Goal: Task Accomplishment & Management: Use online tool/utility

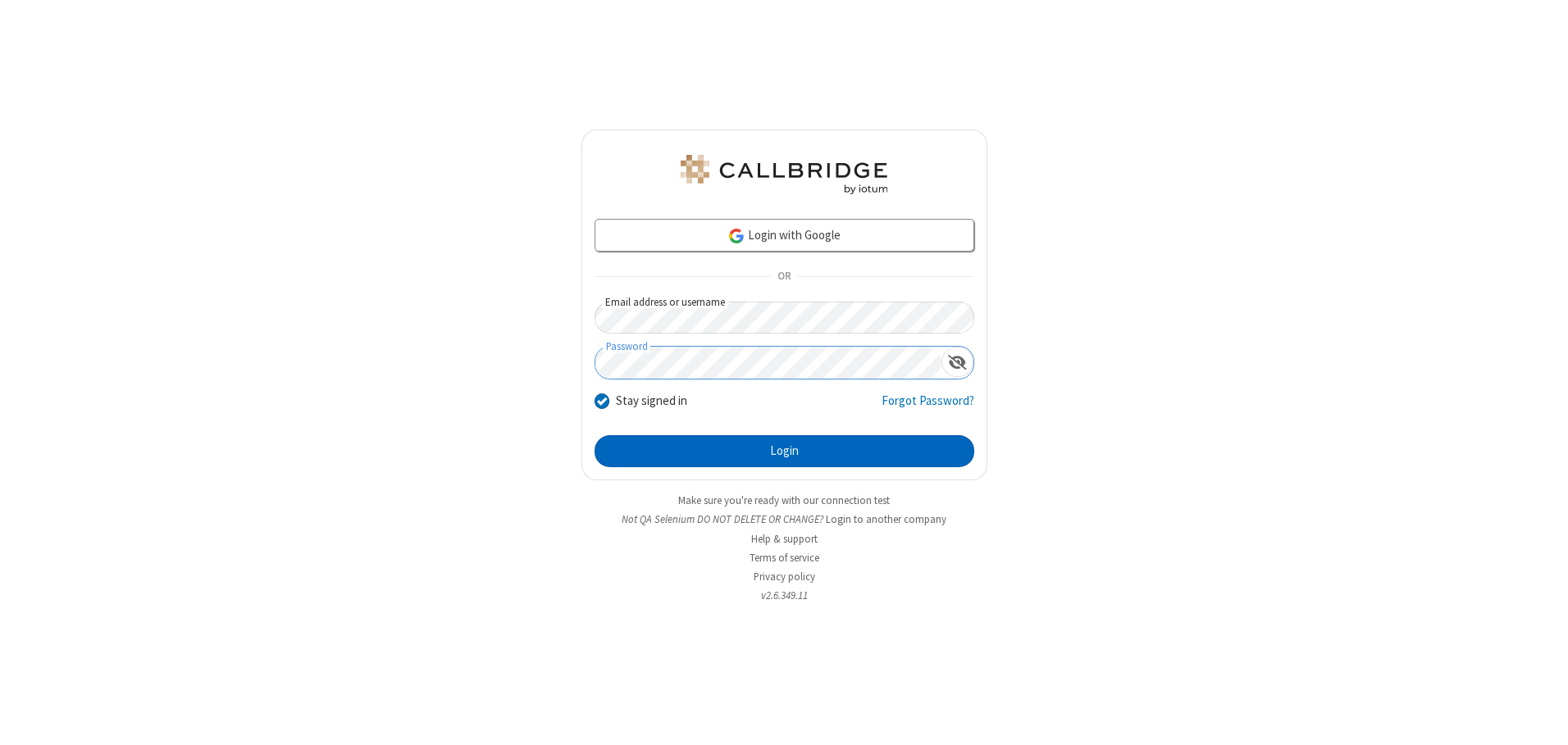
click at [784, 451] on button "Login" at bounding box center [785, 452] width 380 height 33
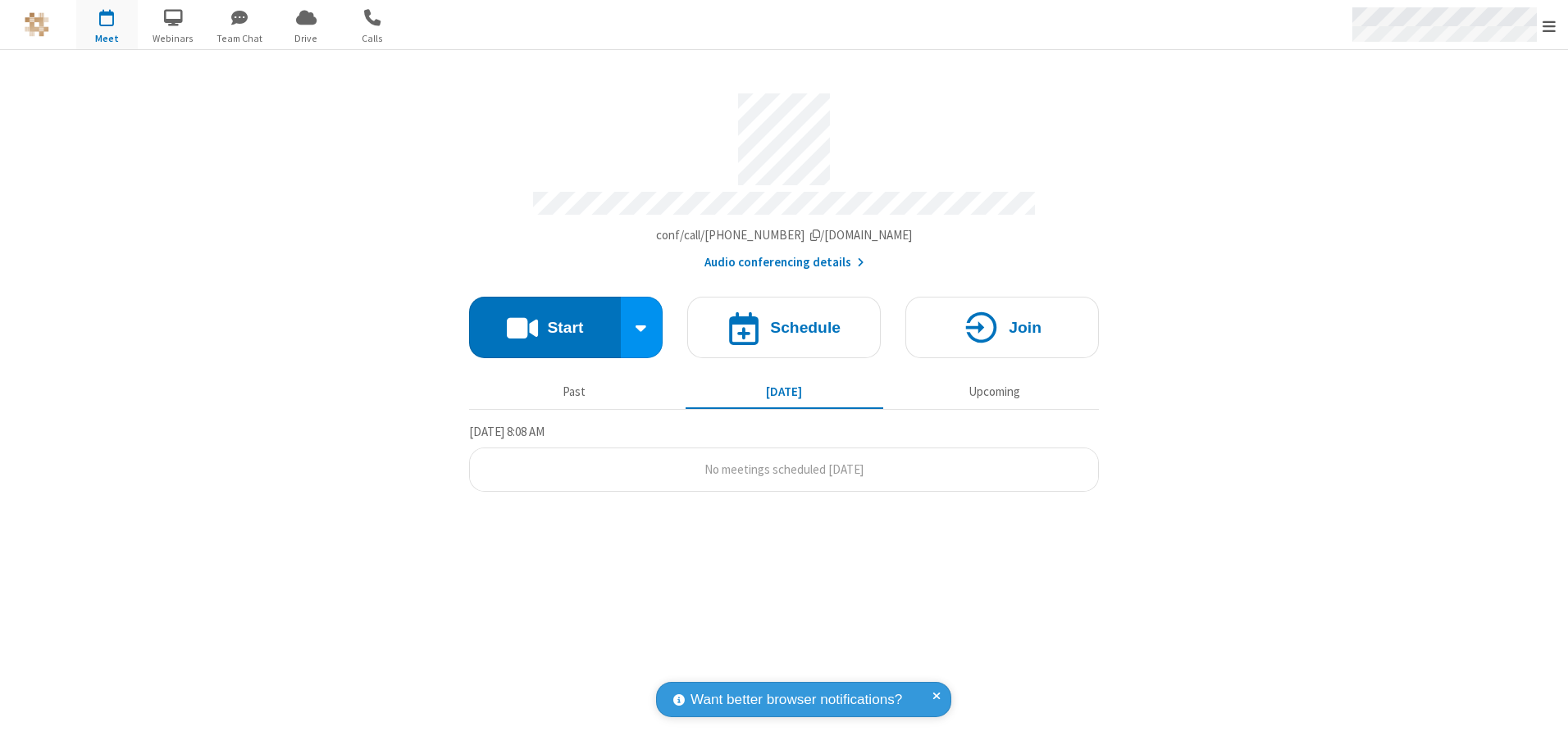
click at [1549, 26] on span "Open menu" at bounding box center [1548, 26] width 13 height 16
click at [106, 25] on span "button" at bounding box center [107, 17] width 62 height 28
click at [784, 321] on h4 "Schedule" at bounding box center [805, 327] width 71 height 16
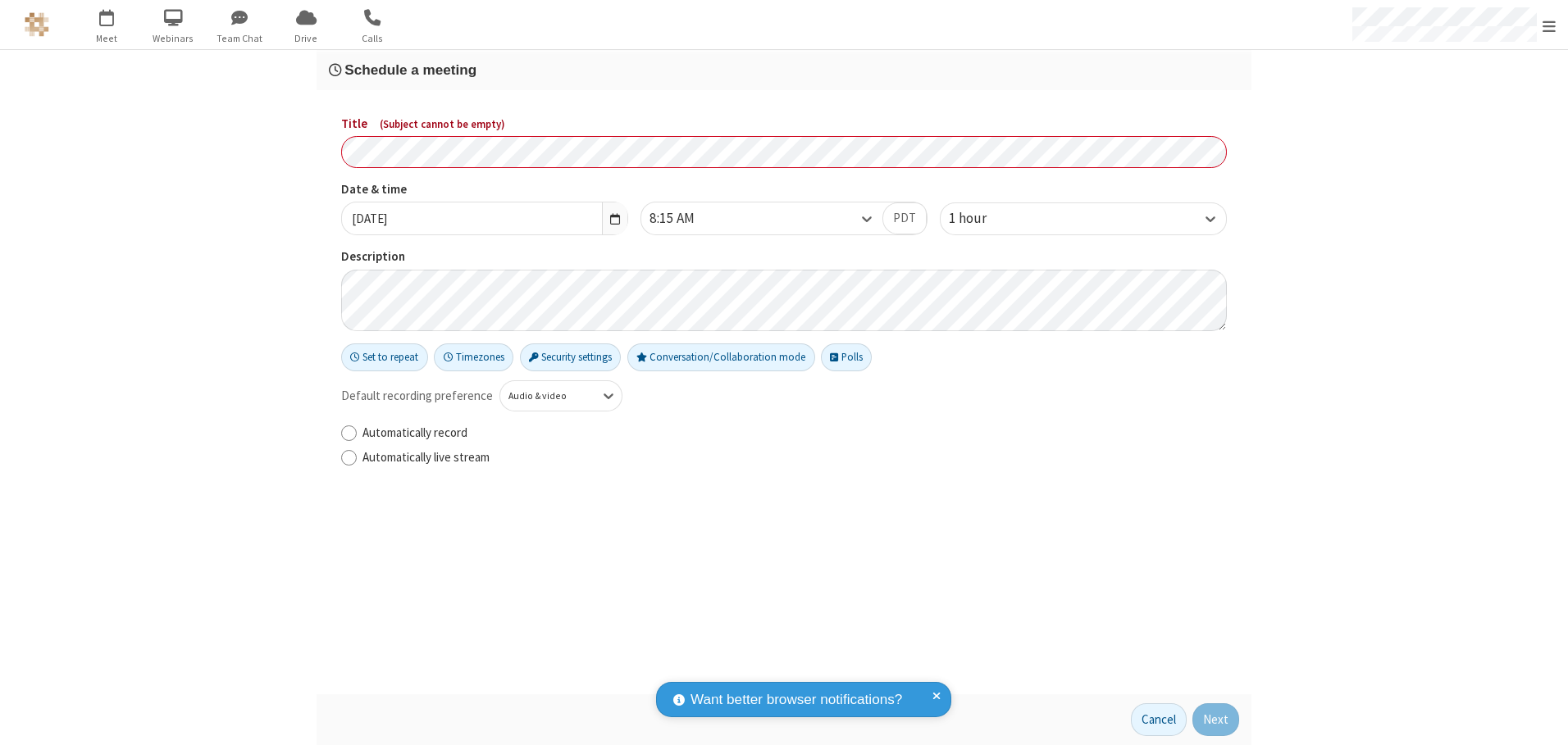
click at [784, 70] on h3 "Schedule a meeting" at bounding box center [784, 71] width 910 height 16
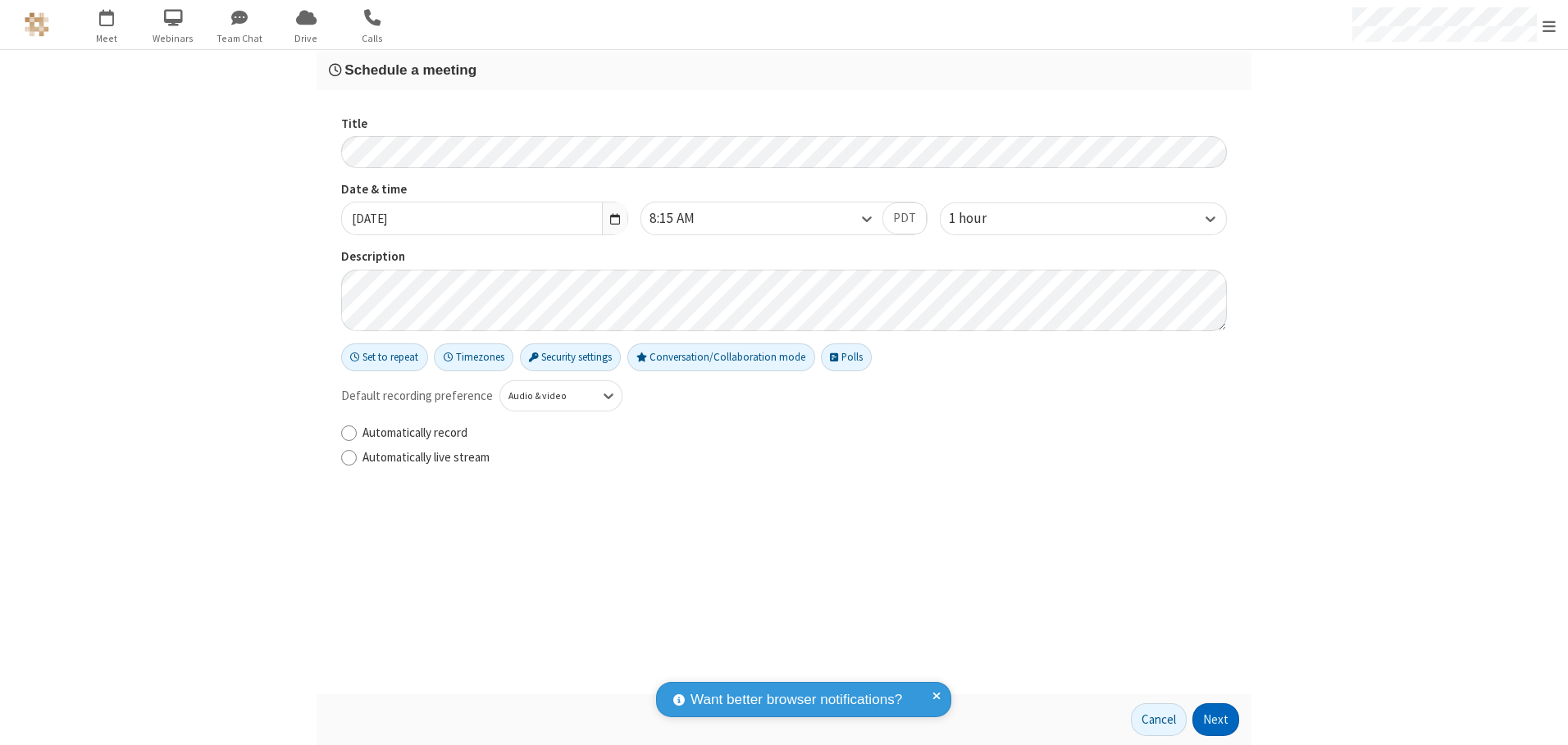
click at [1216, 720] on button "Next" at bounding box center [1215, 719] width 47 height 33
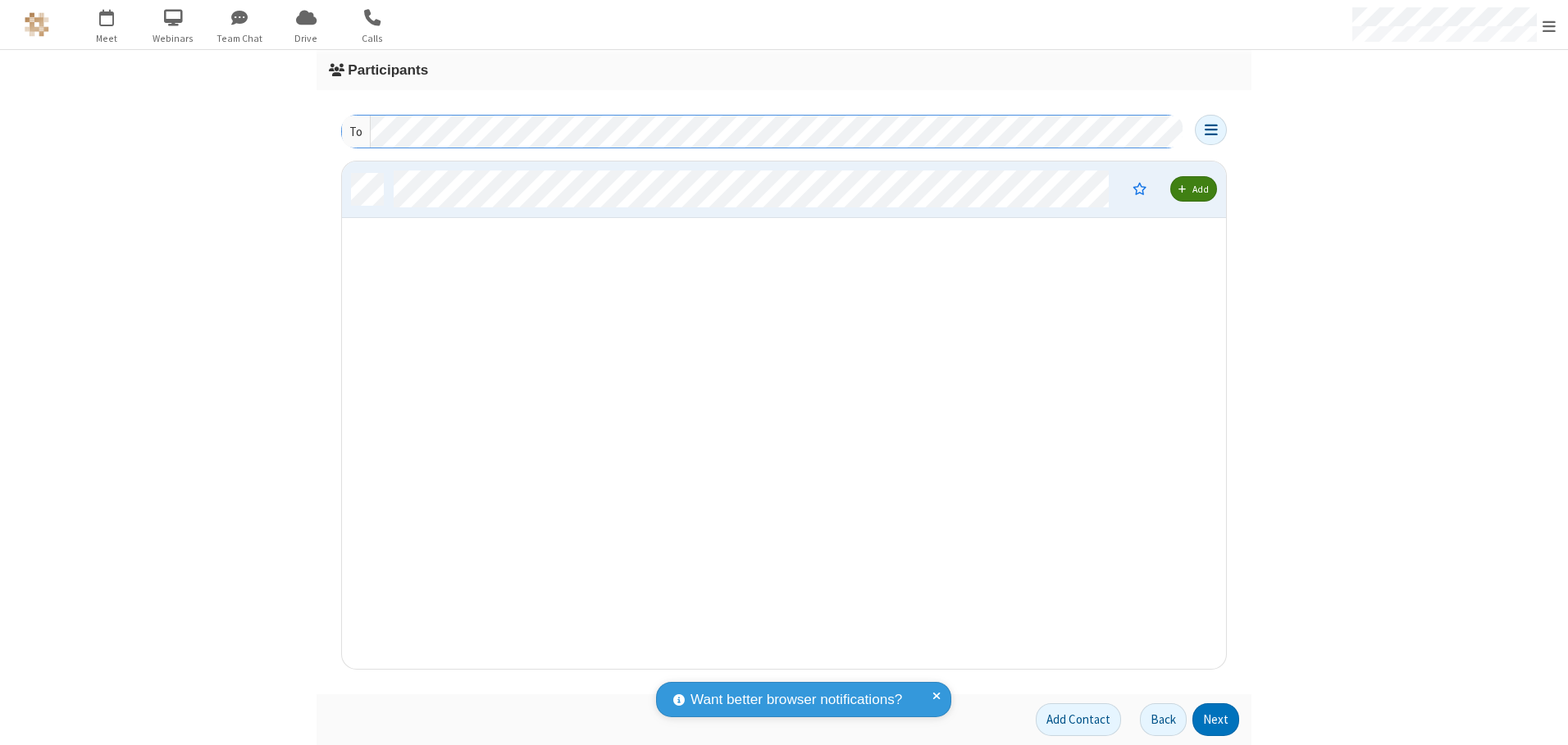
scroll to position [495, 872]
click at [1216, 720] on button "Next" at bounding box center [1215, 719] width 47 height 33
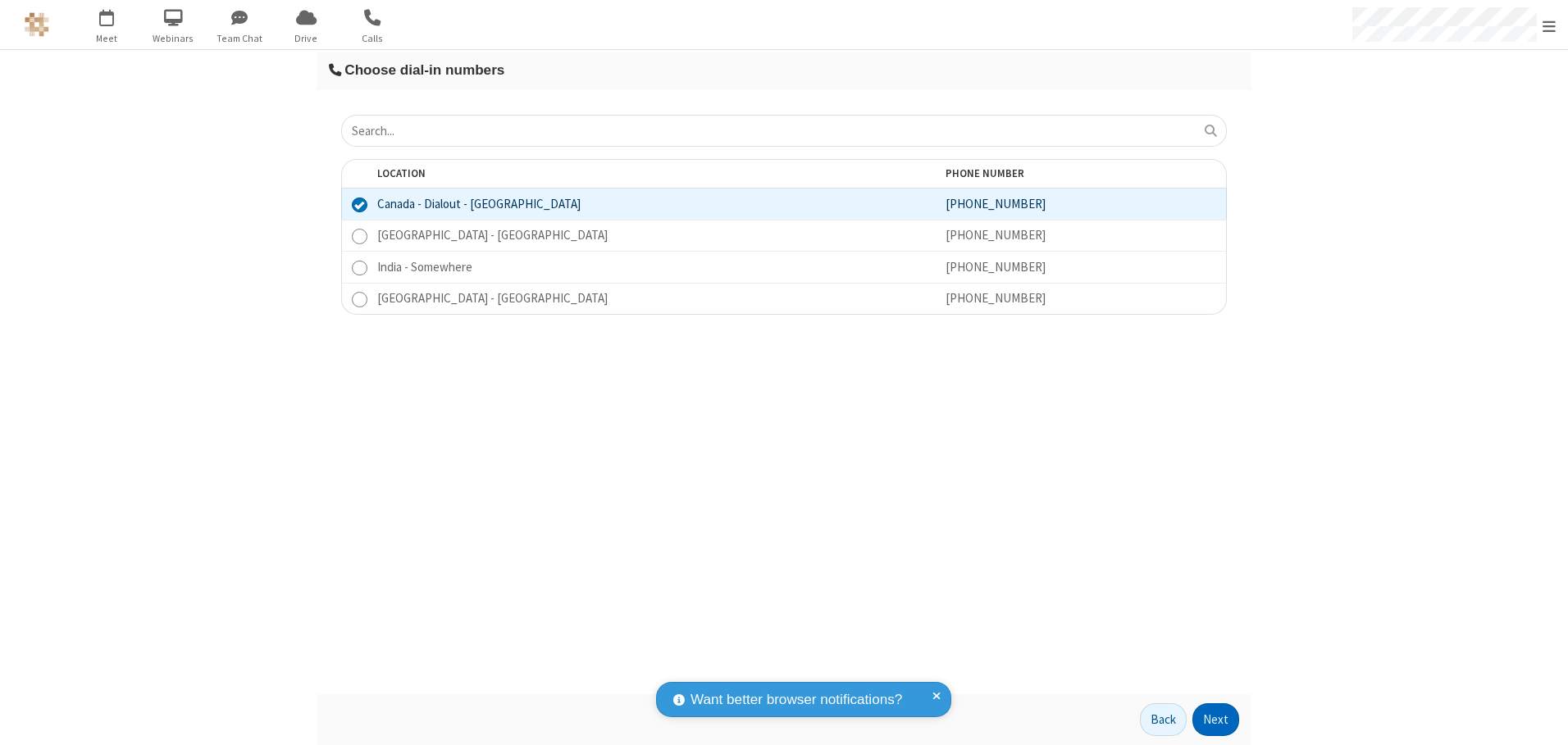
click at [1216, 720] on button "Next" at bounding box center [1215, 719] width 47 height 33
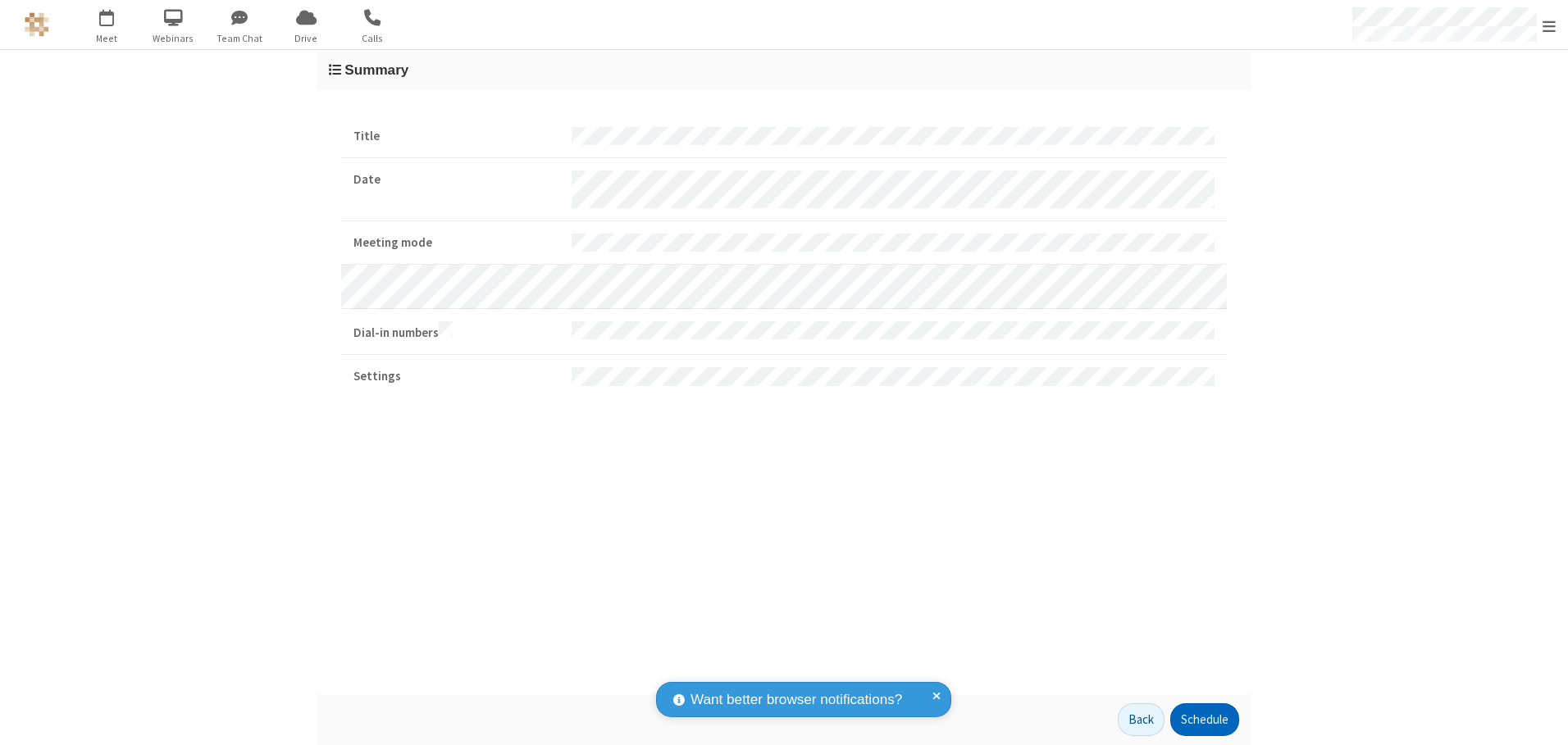
click at [1204, 720] on button "Schedule" at bounding box center [1204, 719] width 69 height 33
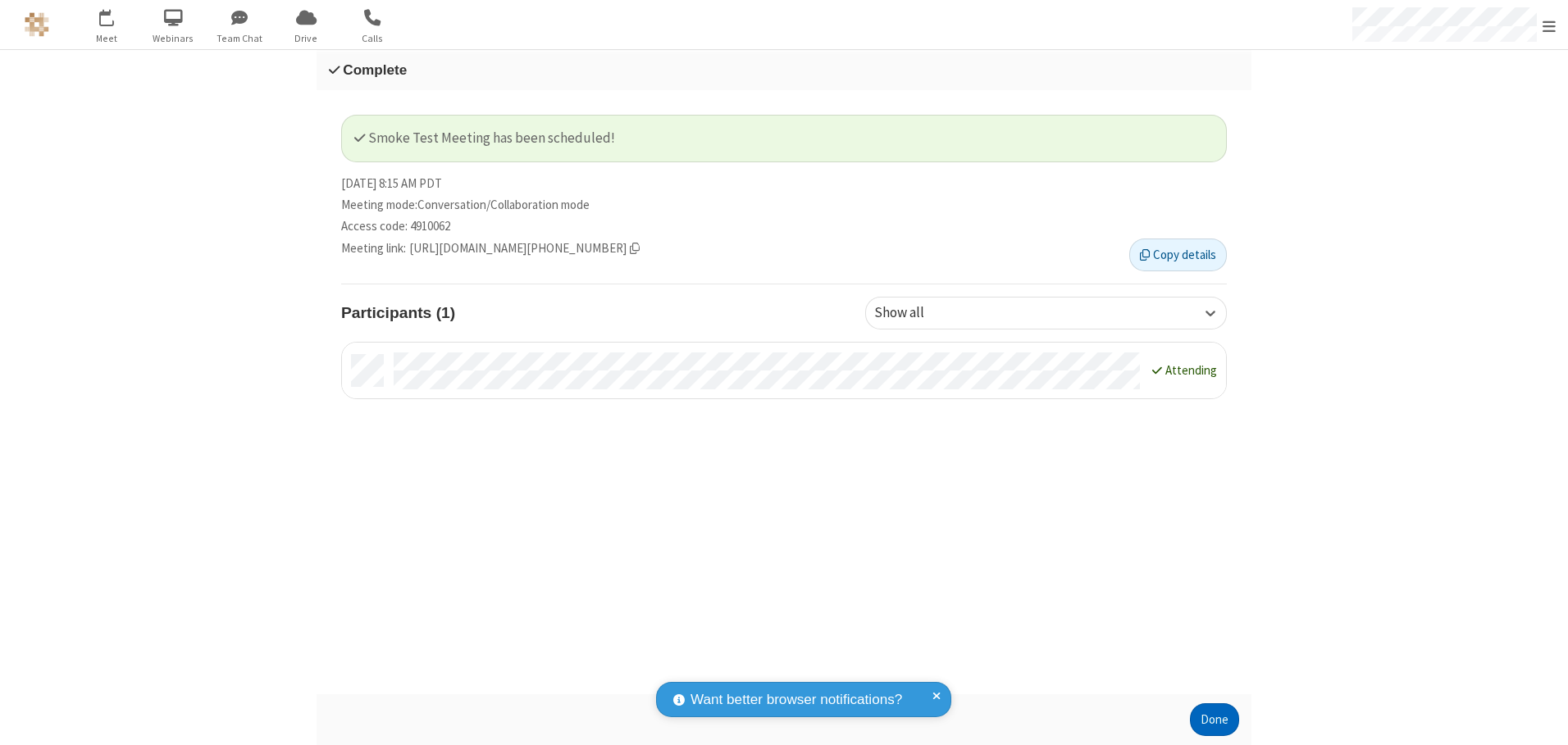
click at [1215, 720] on button "Done" at bounding box center [1214, 719] width 49 height 33
